Goal: Task Accomplishment & Management: Complete application form

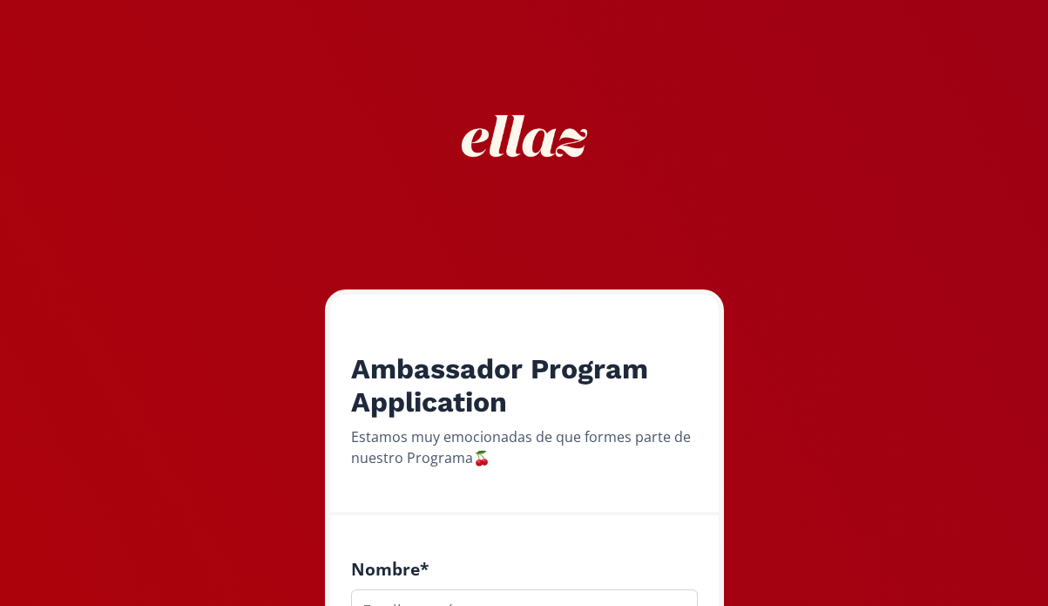
scroll to position [578, 0]
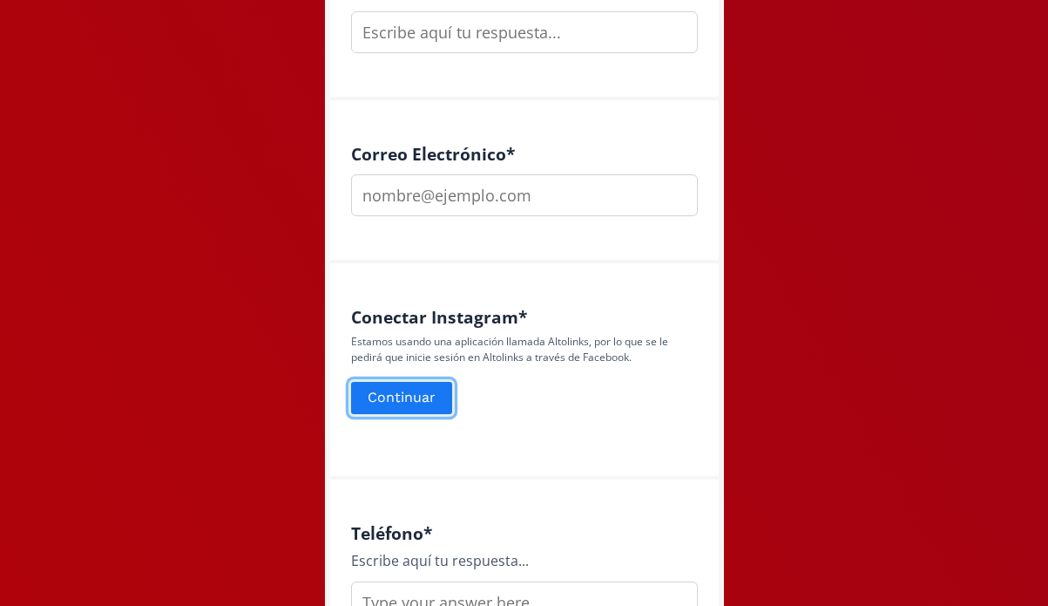
click at [411, 390] on button "Continuar" at bounding box center [402, 397] width 106 height 37
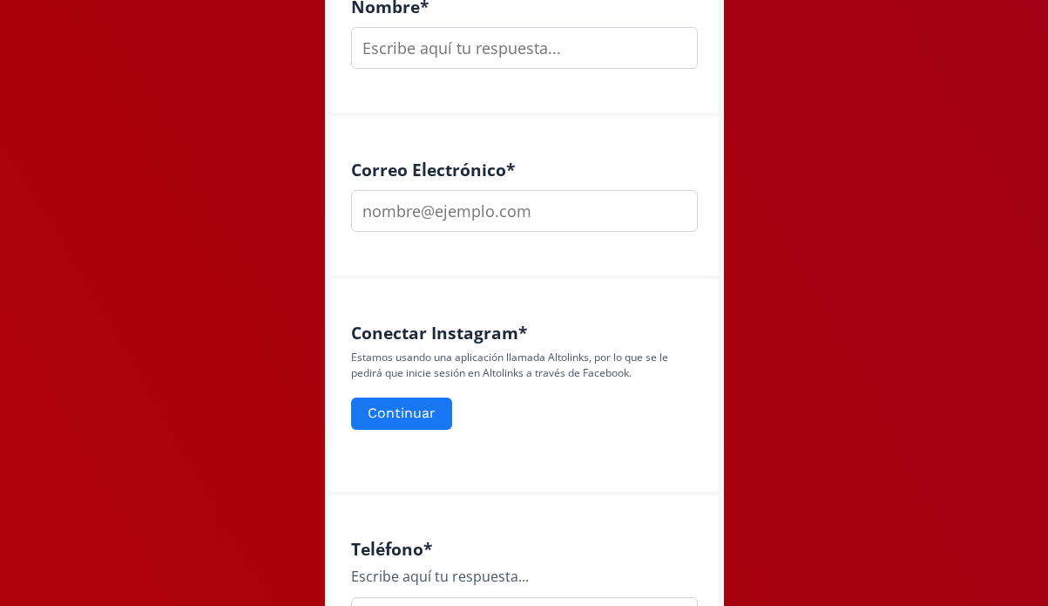
scroll to position [588, 0]
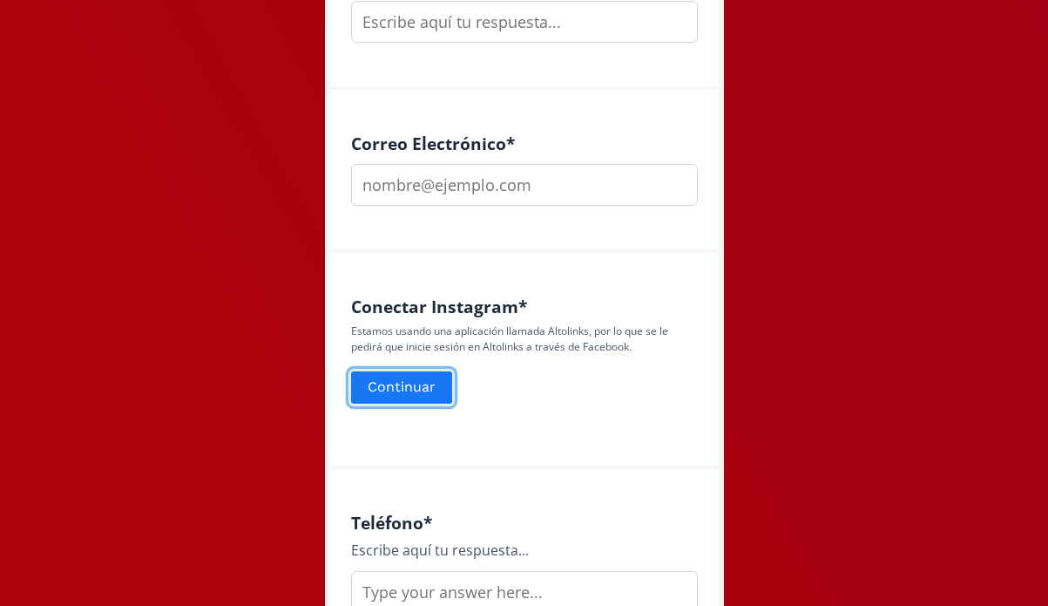
click at [395, 381] on button "Continuar" at bounding box center [402, 387] width 106 height 37
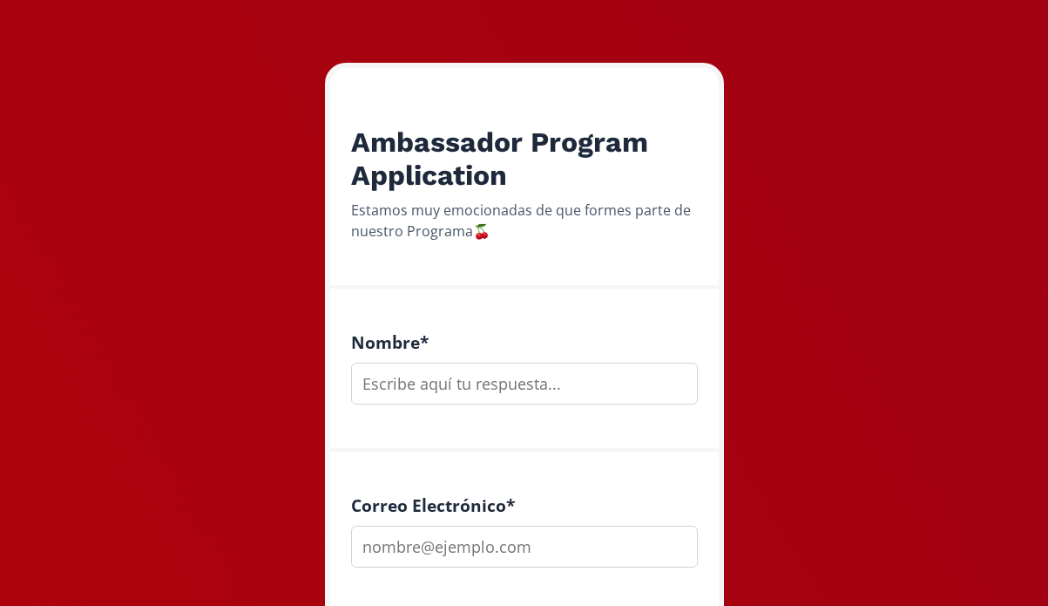
scroll to position [253, 0]
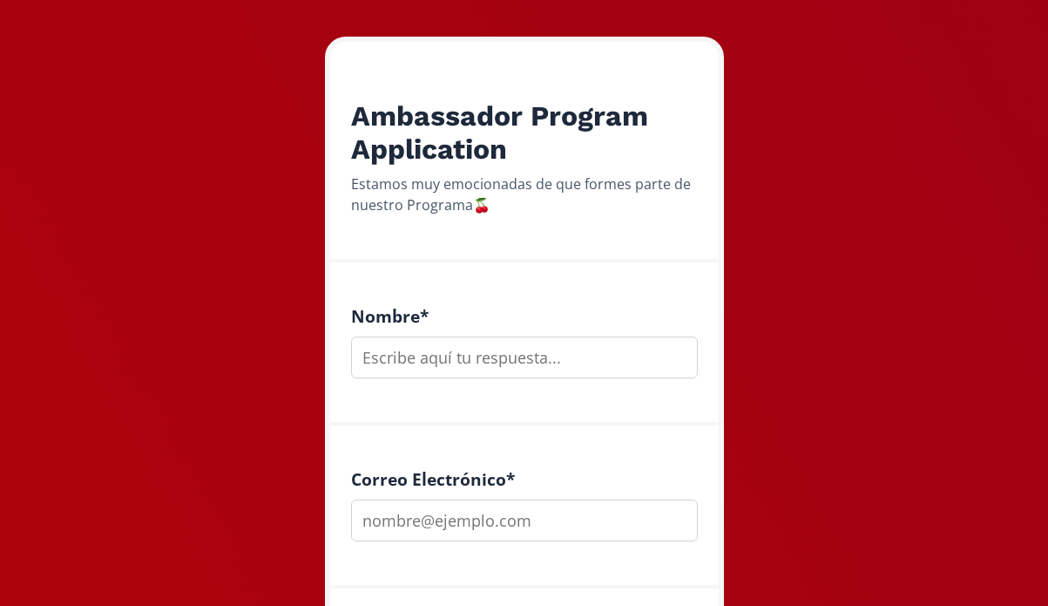
click at [504, 362] on input "text" at bounding box center [524, 357] width 347 height 42
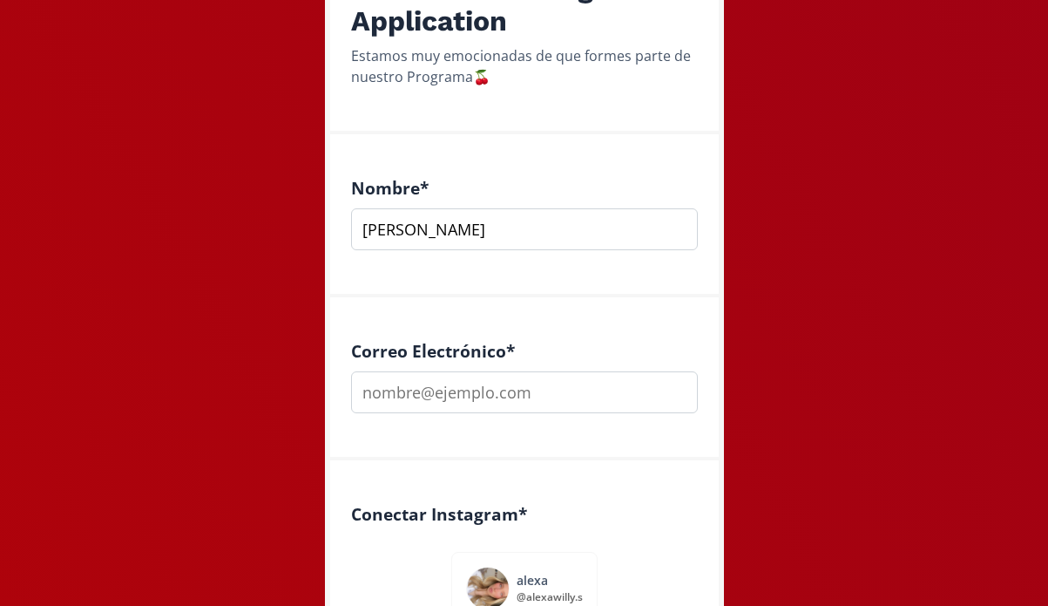
scroll to position [385, 0]
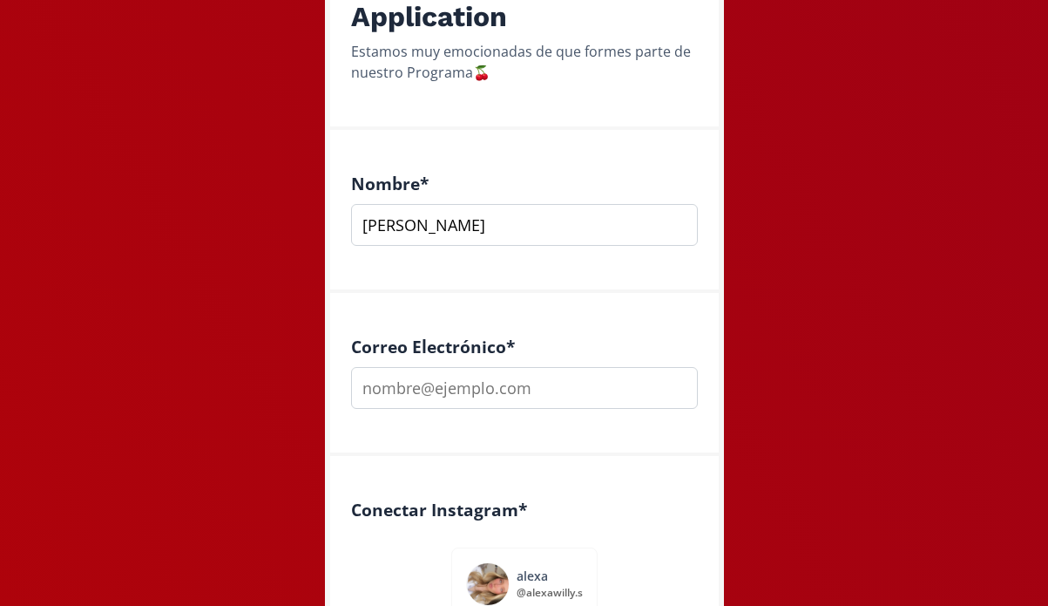
type input "[PERSON_NAME]"
click at [457, 390] on input "email" at bounding box center [524, 388] width 347 height 42
type input "[EMAIL_ADDRESS][DOMAIN_NAME]"
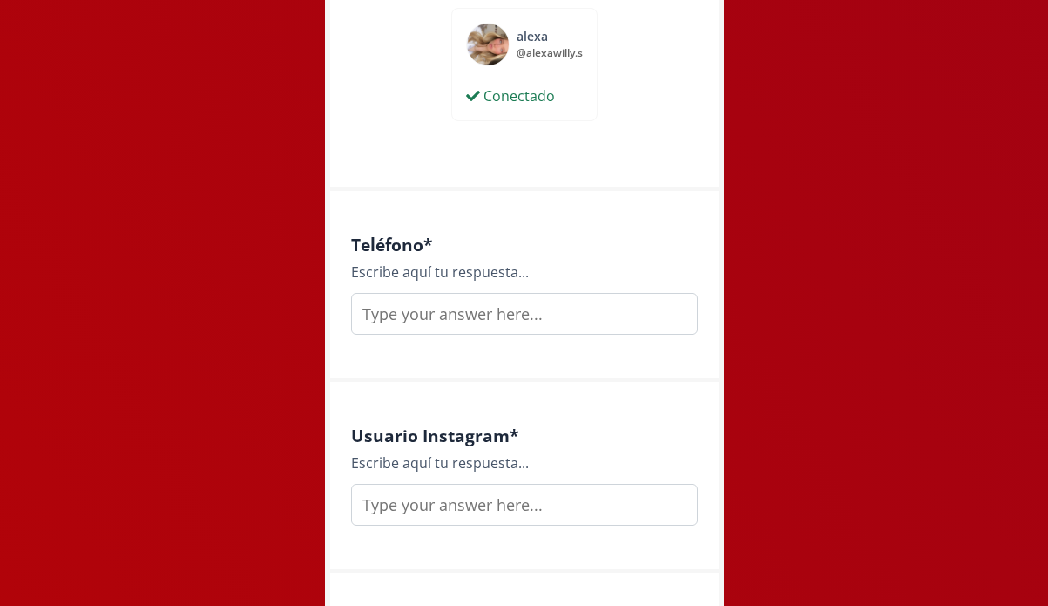
scroll to position [944, 0]
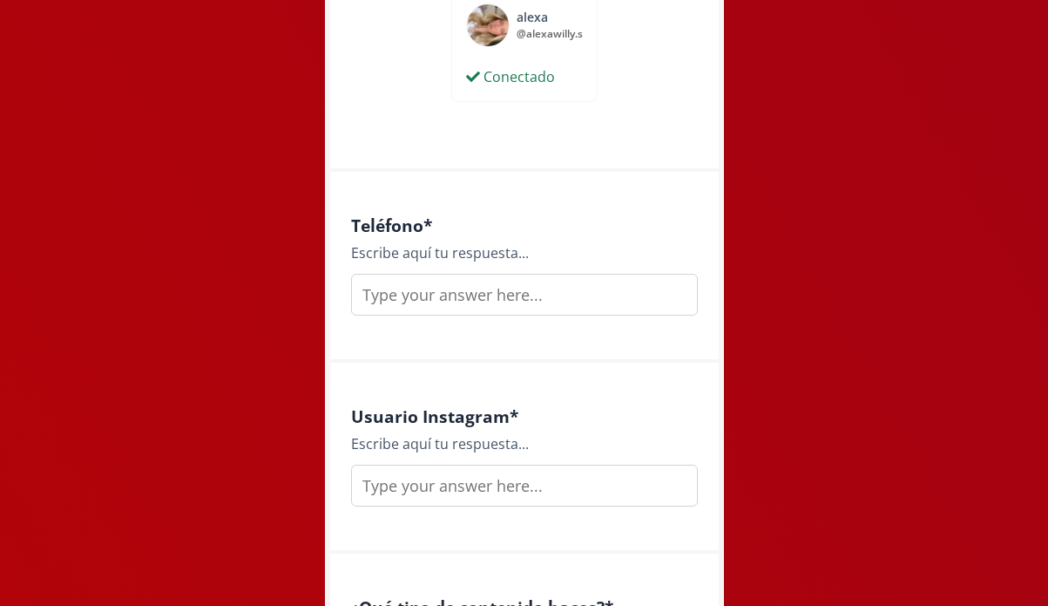
click at [442, 288] on input "text" at bounding box center [524, 295] width 347 height 42
click at [360, 293] on input "4151149698" at bounding box center [524, 295] width 347 height 42
type input "4151149698"
click at [417, 488] on input "text" at bounding box center [524, 485] width 347 height 42
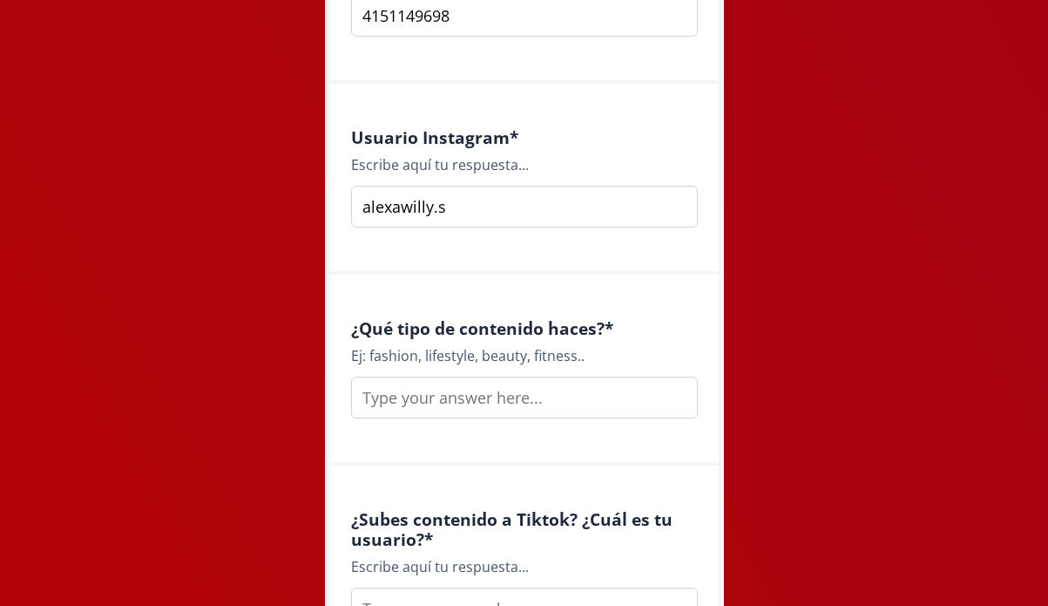
scroll to position [1234, 0]
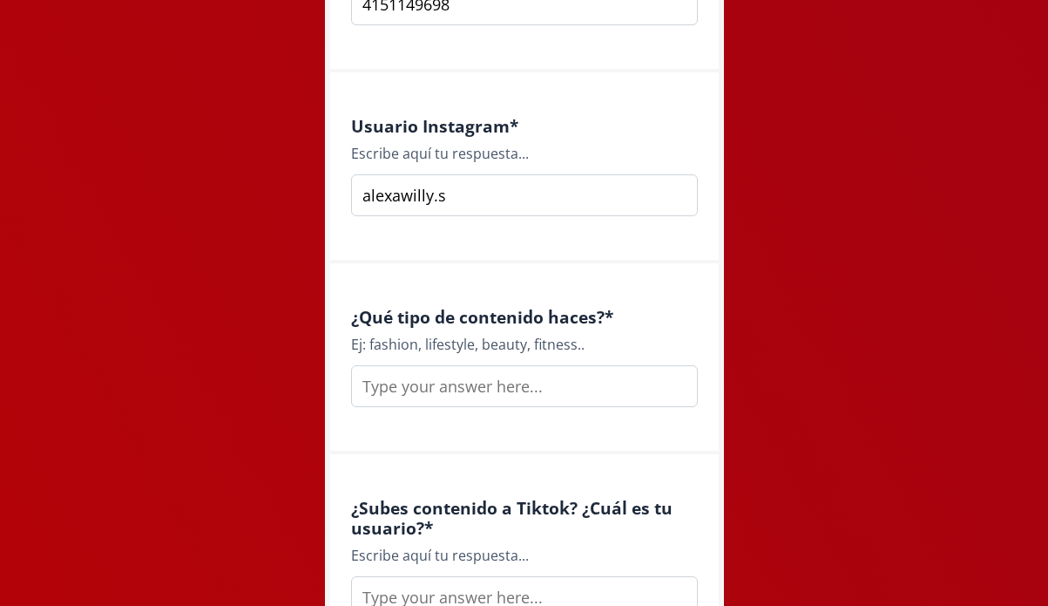
type input "alexawilly.s"
click at [464, 382] on input "text" at bounding box center [524, 386] width 347 height 42
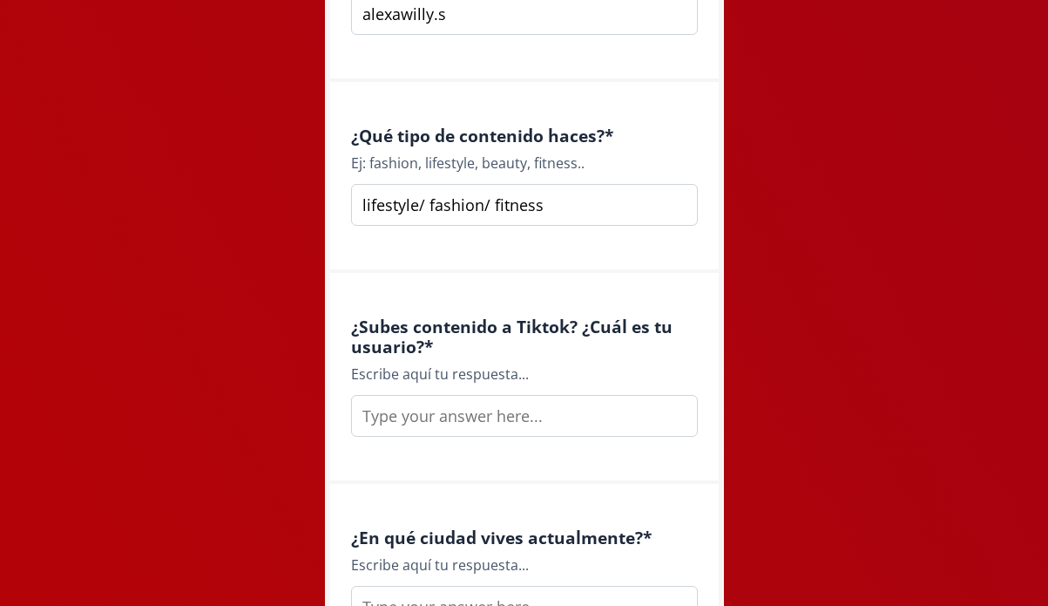
scroll to position [1445, 0]
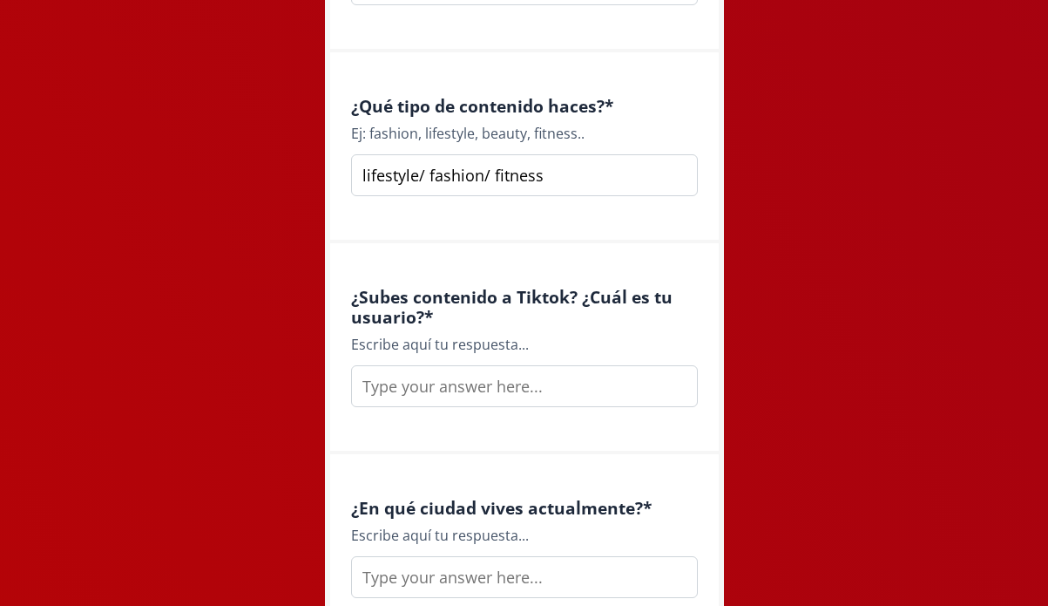
type input "lifestyle/ fashion/ fitness"
click at [450, 388] on input "text" at bounding box center [524, 386] width 347 height 42
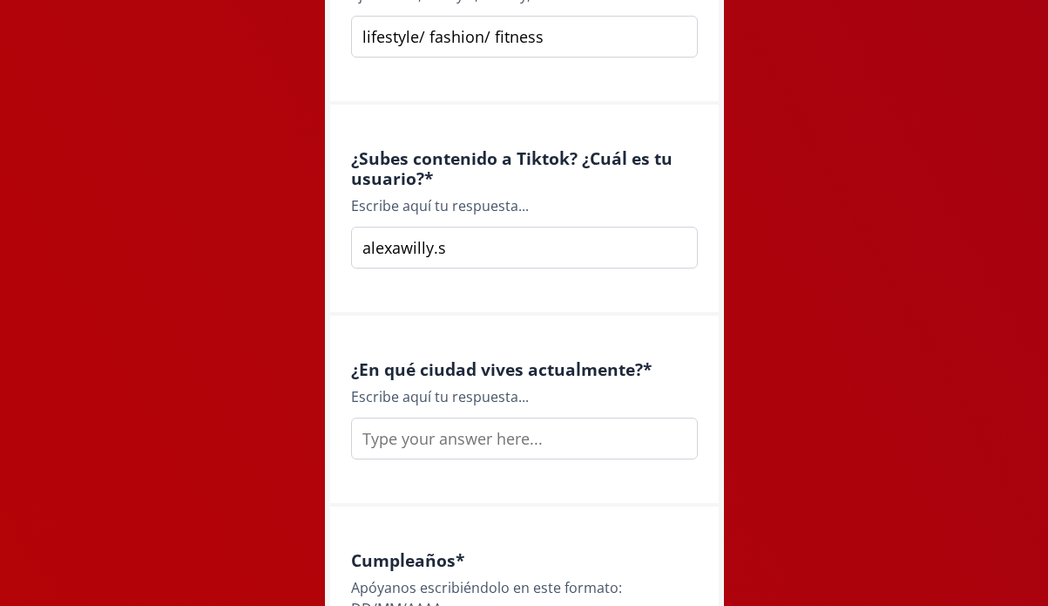
scroll to position [1598, 0]
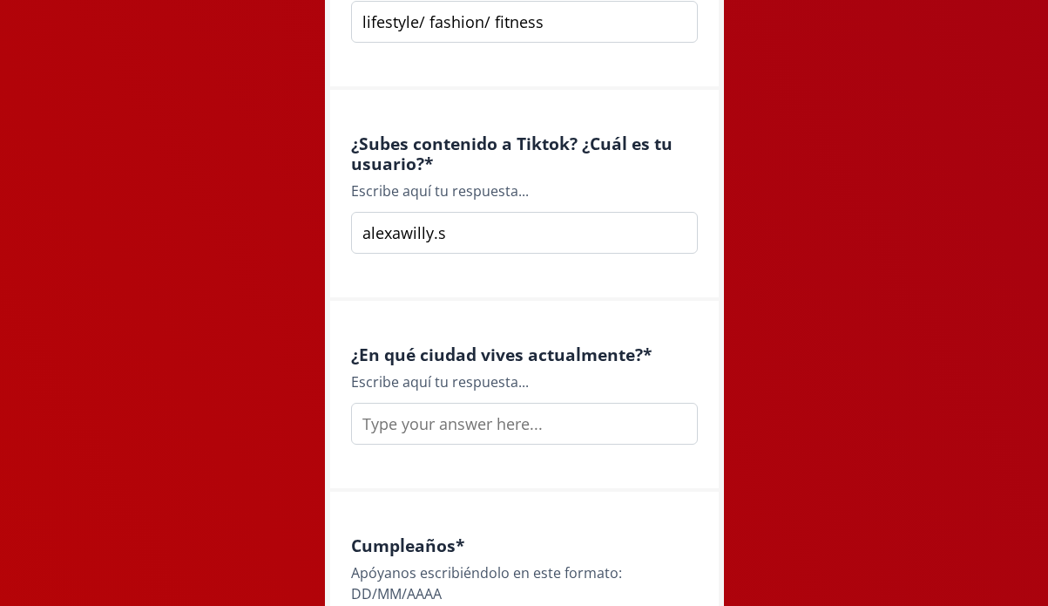
type input "alexawilly.s"
click at [484, 430] on input "text" at bounding box center [524, 424] width 347 height 42
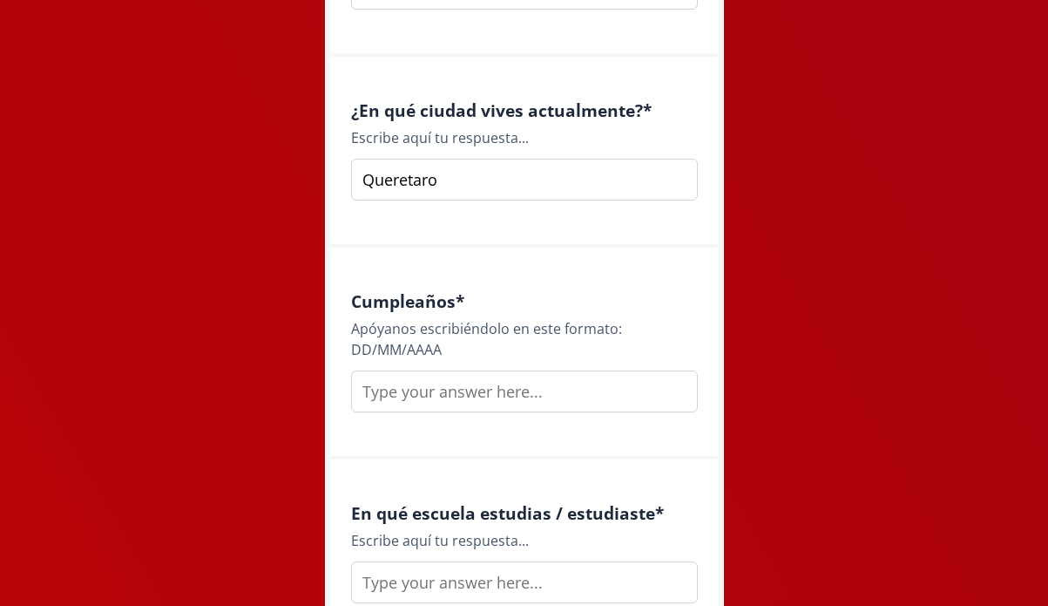
scroll to position [1847, 0]
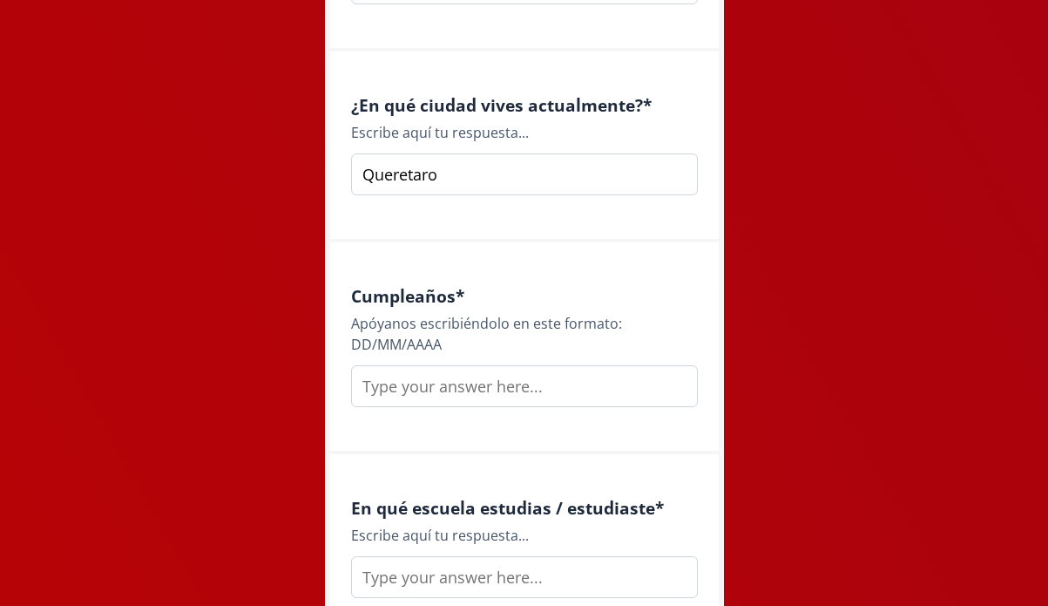
type input "Queretaro"
click at [416, 386] on input "text" at bounding box center [524, 386] width 347 height 42
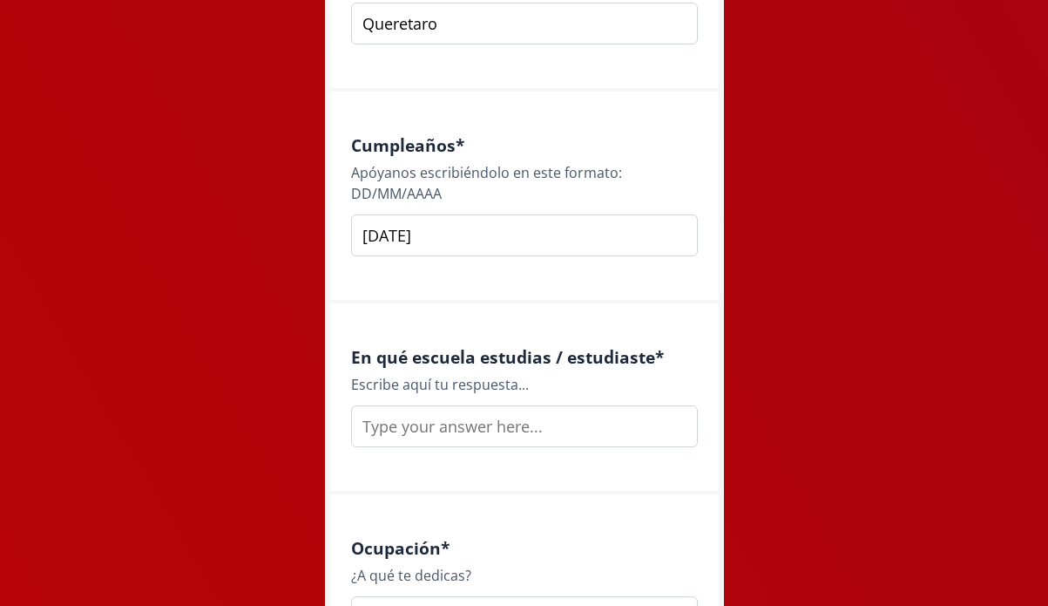
scroll to position [2035, 0]
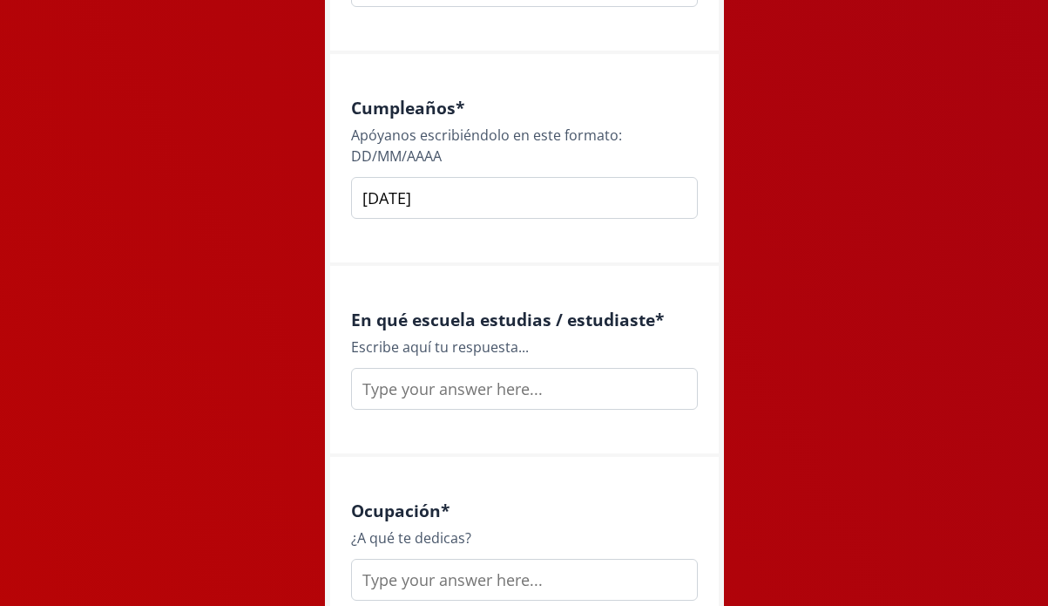
type input "[DATE]"
click at [442, 396] on input "text" at bounding box center [524, 389] width 347 height 42
click at [484, 387] on input "Universidad Anahuac" at bounding box center [524, 389] width 347 height 42
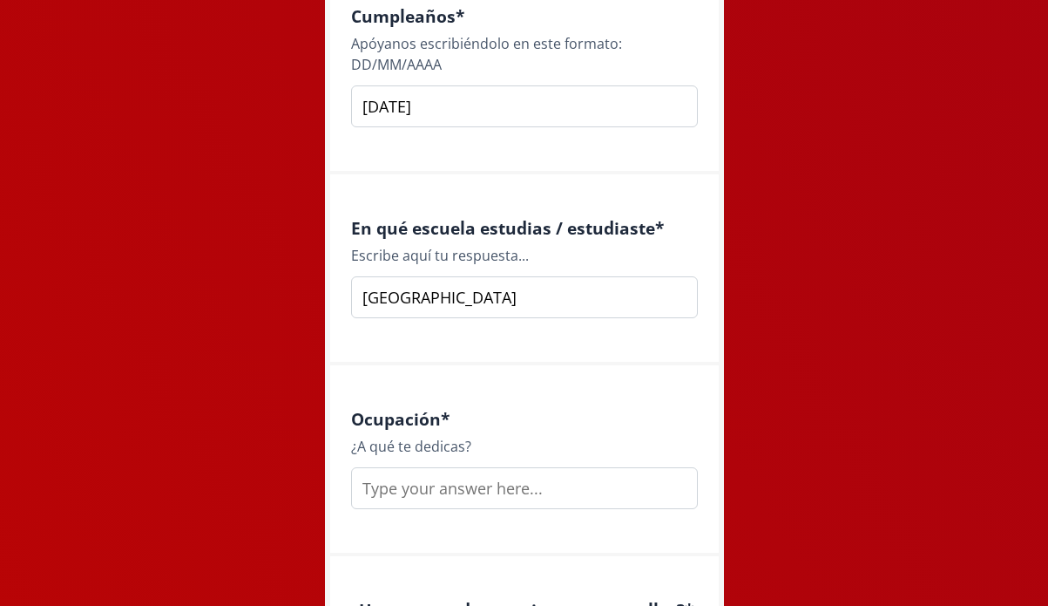
scroll to position [2154, 0]
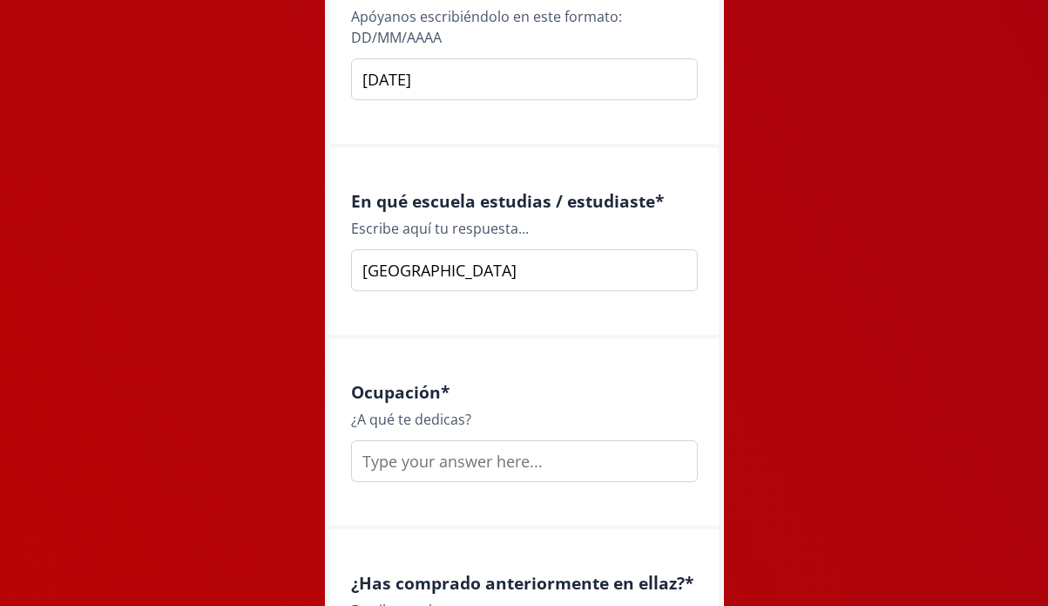
type input "[GEOGRAPHIC_DATA]"
click at [437, 464] on input "text" at bounding box center [524, 461] width 347 height 42
click at [397, 462] on input "Diseno de Moda/" at bounding box center [524, 461] width 347 height 42
click at [521, 468] on input "Diseño de Moda/" at bounding box center [524, 461] width 347 height 42
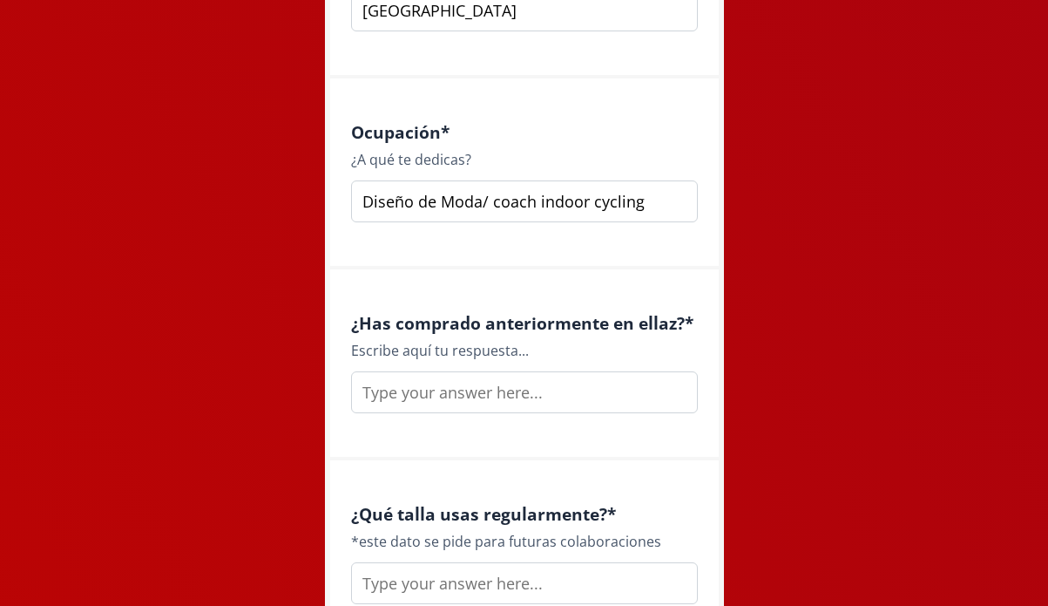
scroll to position [2421, 0]
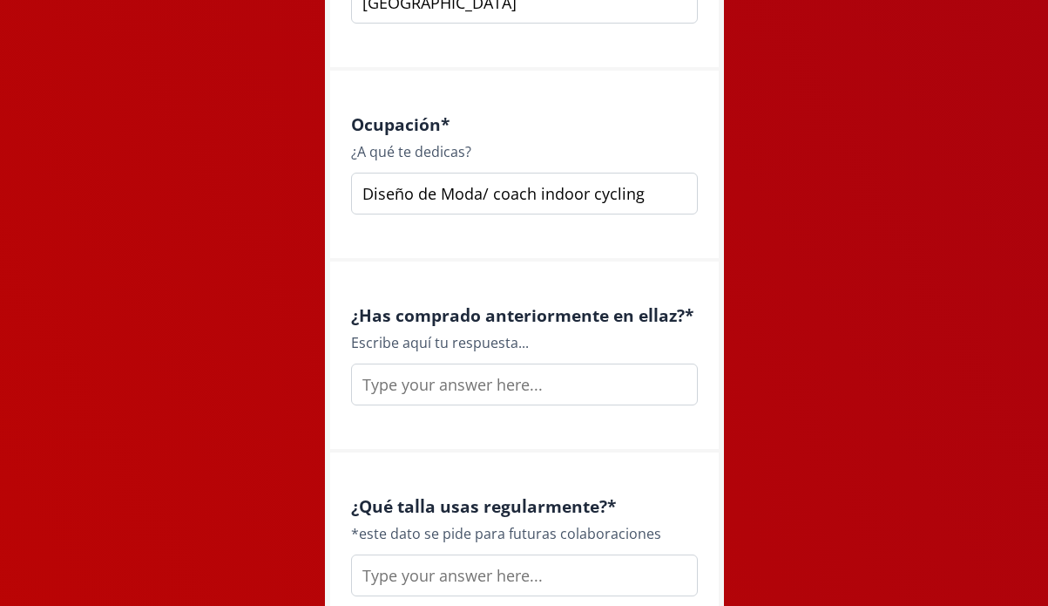
type input "Diseño de Moda/ coach indoor cycling"
click at [479, 380] on input "text" at bounding box center [524, 384] width 347 height 42
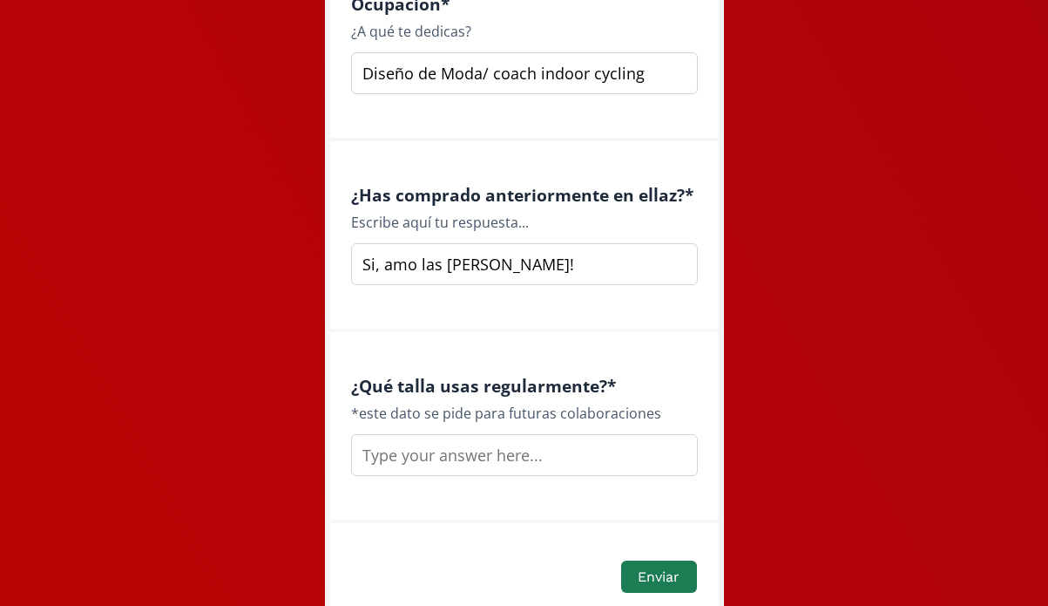
scroll to position [2542, 0]
type input "Si, amo las [PERSON_NAME]!"
click at [442, 453] on input "text" at bounding box center [524, 454] width 347 height 42
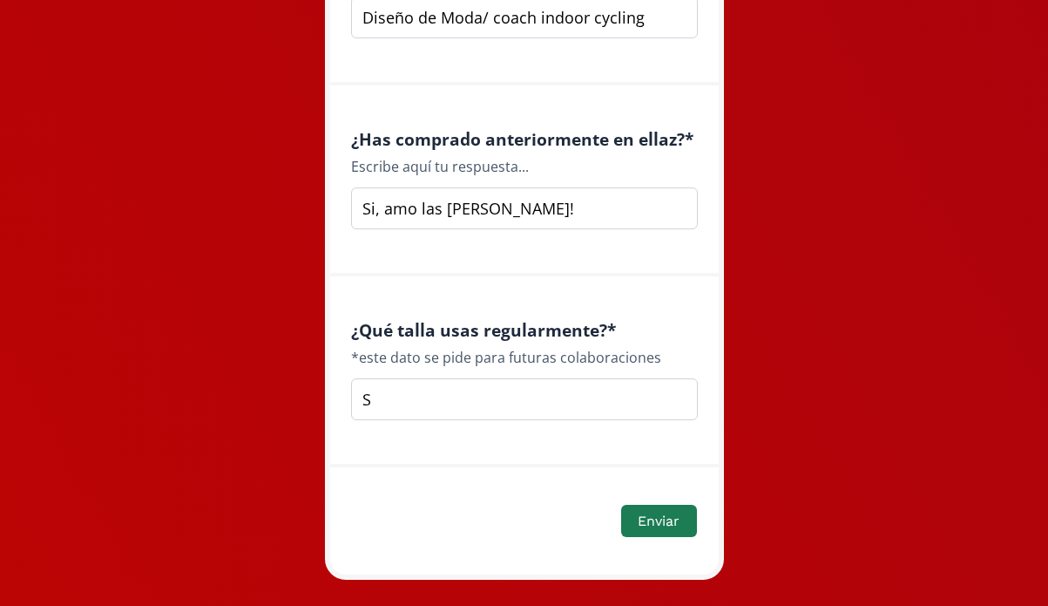
scroll to position [2606, 0]
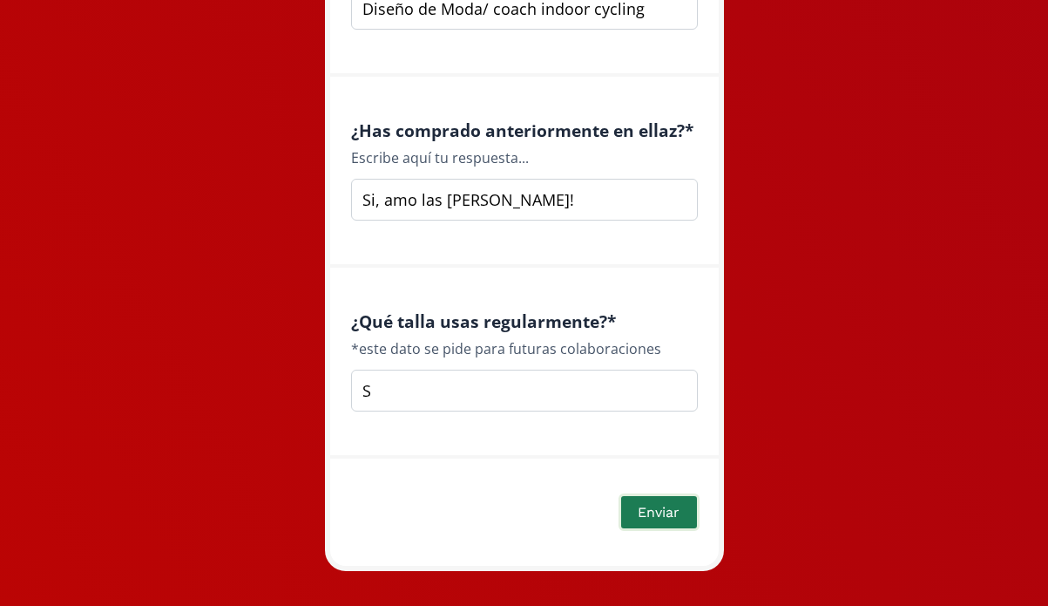
type input "S"
click at [660, 504] on button "Enviar" at bounding box center [659, 511] width 80 height 37
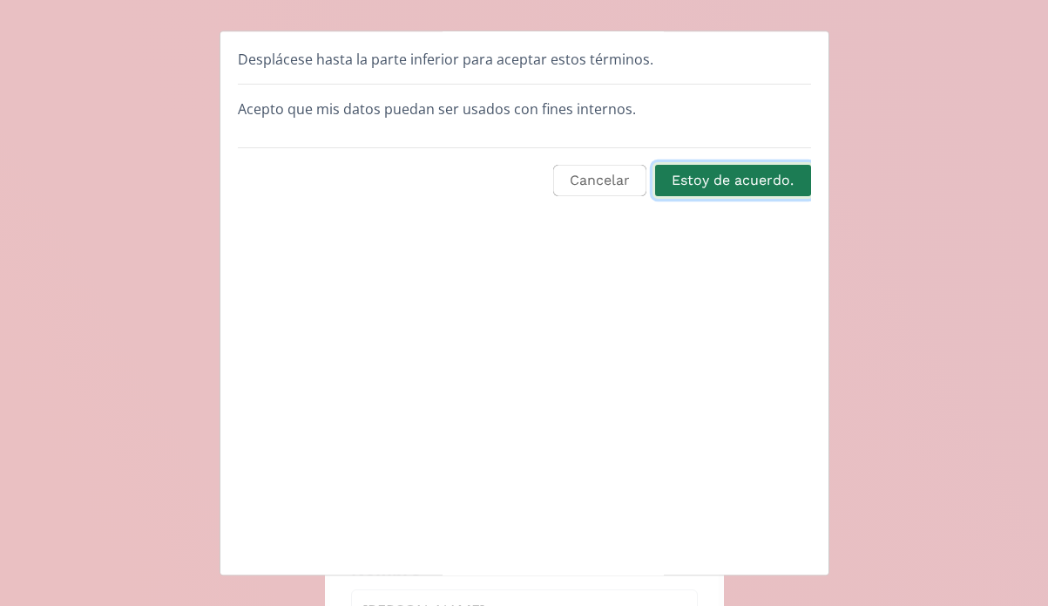
click at [709, 187] on button "Estoy de acuerdo." at bounding box center [733, 180] width 160 height 37
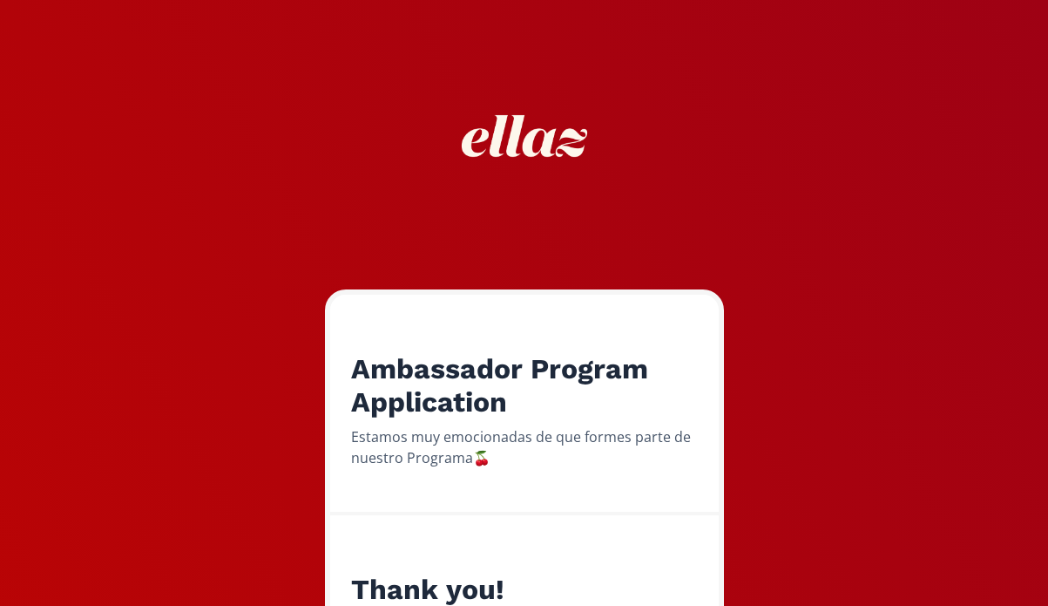
scroll to position [207, 0]
